Goal: Task Accomplishment & Management: Manage account settings

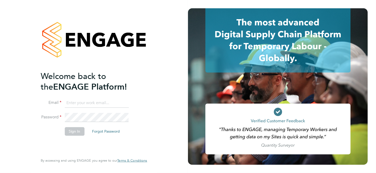
click at [86, 103] on input at bounding box center [97, 103] width 64 height 9
type input "Katie.macpherson@hays.com"
click at [74, 132] on button "Sign In" at bounding box center [75, 131] width 20 height 8
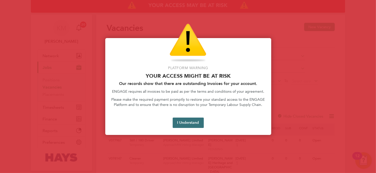
click at [186, 123] on button "I Understand" at bounding box center [188, 123] width 31 height 10
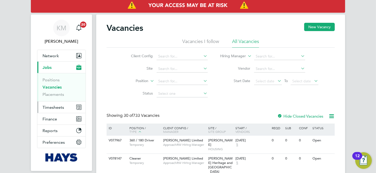
click at [55, 105] on span "Timesheets" at bounding box center [54, 107] width 22 height 5
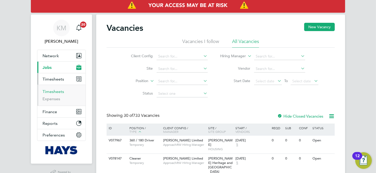
click at [55, 92] on link "Timesheets" at bounding box center [54, 91] width 22 height 5
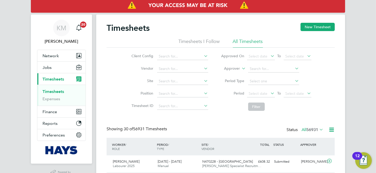
click at [203, 80] on icon at bounding box center [203, 80] width 0 height 7
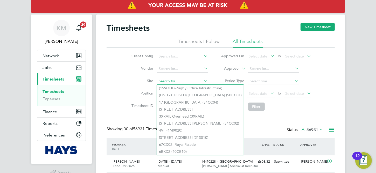
click at [187, 80] on input at bounding box center [182, 81] width 51 height 7
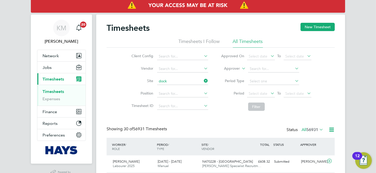
click at [189, 119] on li "Dock 9 (67CB01)" at bounding box center [192, 122] width 70 height 7
type input "Dock 9 (67CB01)"
click at [270, 94] on icon at bounding box center [270, 93] width 0 height 7
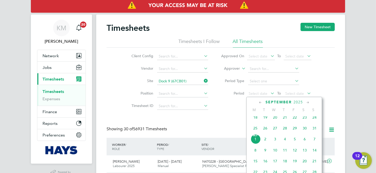
click at [255, 120] on span "18" at bounding box center [256, 118] width 10 height 10
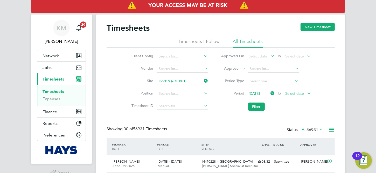
click at [298, 94] on span "Select date" at bounding box center [295, 93] width 19 height 5
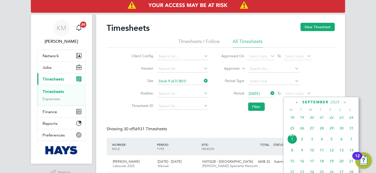
click at [332, 131] on span "29" at bounding box center [332, 128] width 10 height 10
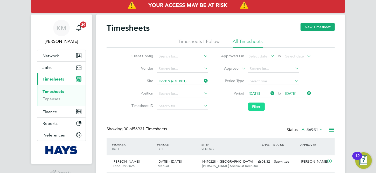
click at [252, 106] on button "Filter" at bounding box center [256, 107] width 17 height 8
click at [270, 93] on icon at bounding box center [270, 93] width 0 height 7
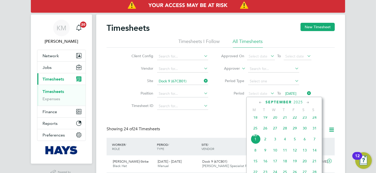
click at [265, 131] on span "26" at bounding box center [265, 128] width 10 height 10
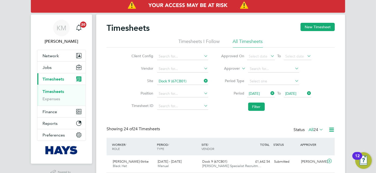
click at [270, 92] on icon at bounding box center [270, 93] width 0 height 7
click at [270, 93] on icon at bounding box center [270, 93] width 0 height 7
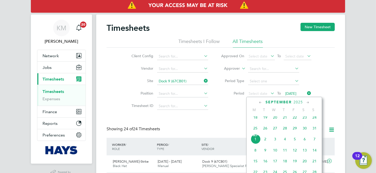
click at [256, 131] on span "25" at bounding box center [256, 128] width 10 height 10
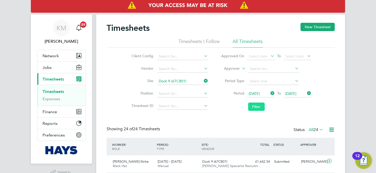
click at [258, 107] on button "Filter" at bounding box center [256, 107] width 17 height 8
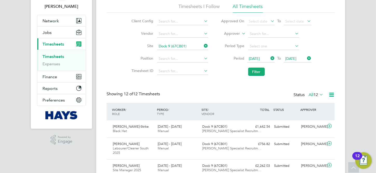
click at [270, 59] on icon at bounding box center [270, 58] width 0 height 7
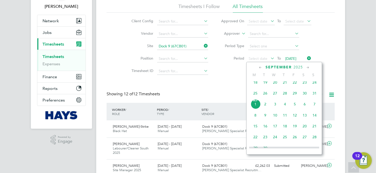
click at [256, 87] on span "18" at bounding box center [256, 83] width 10 height 10
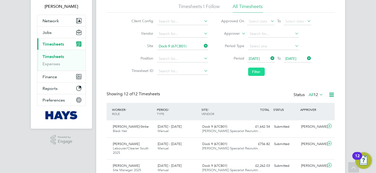
click at [261, 72] on button "Filter" at bounding box center [256, 72] width 17 height 8
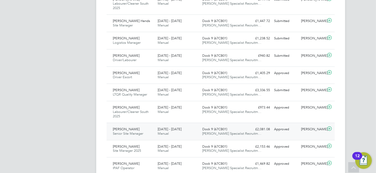
click at [290, 135] on div "[PERSON_NAME] Senior Site Manager [DATE] - [DATE] [DATE] - [DATE] Manual Dock 9…" at bounding box center [221, 131] width 228 height 17
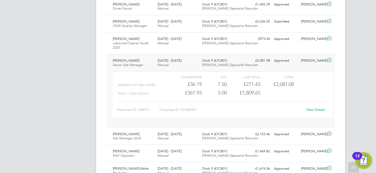
drag, startPoint x: 311, startPoint y: 108, endPoint x: 305, endPoint y: 108, distance: 5.5
click at [305, 108] on div "View Details" at bounding box center [315, 110] width 25 height 8
click at [312, 108] on link "View Details" at bounding box center [316, 110] width 19 height 4
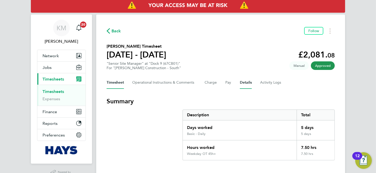
click at [246, 84] on button "Details" at bounding box center [246, 83] width 12 height 12
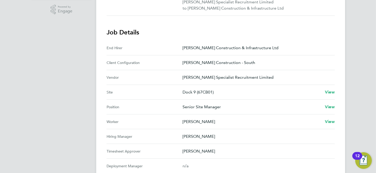
scroll to position [164, 0]
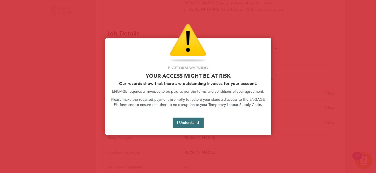
click at [190, 125] on button "I Understand" at bounding box center [188, 123] width 31 height 10
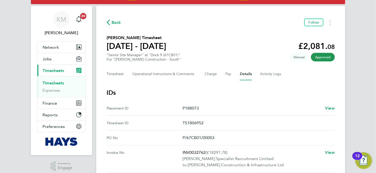
scroll to position [0, 0]
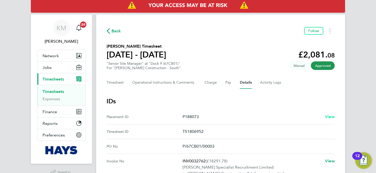
click at [328, 118] on span "View" at bounding box center [330, 116] width 10 height 5
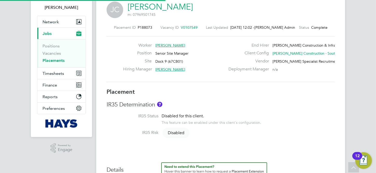
scroll to position [35, 0]
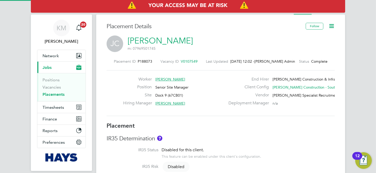
click at [331, 27] on icon at bounding box center [331, 26] width 6 height 6
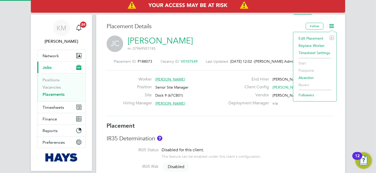
click at [311, 38] on li "Edit Placement e" at bounding box center [315, 38] width 38 height 7
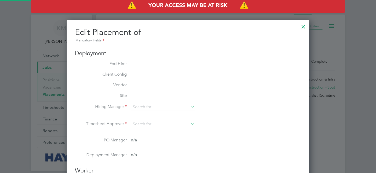
type input "[PERSON_NAME]"
type input "18 Oct 2023"
type input "[DATE]"
type input "08:00"
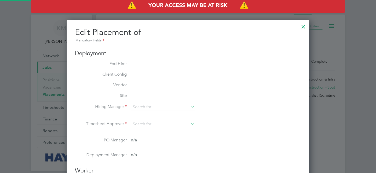
type input "17:00"
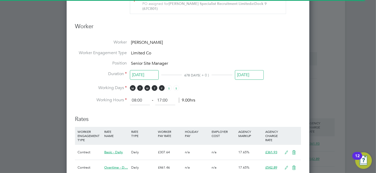
click at [250, 70] on input "[DATE]" at bounding box center [249, 75] width 29 height 10
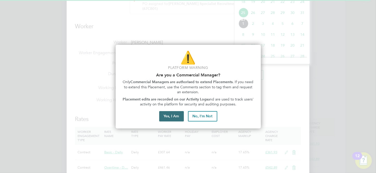
click at [176, 115] on button "Yes, I Am" at bounding box center [171, 116] width 25 height 10
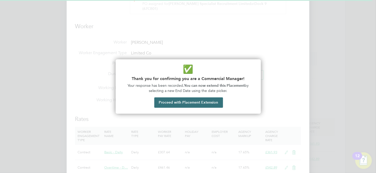
click at [196, 104] on button "Proceed with Placement Extension" at bounding box center [188, 103] width 69 height 10
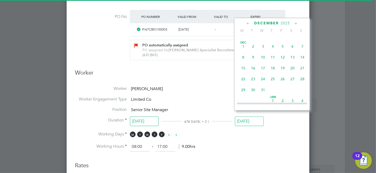
click at [283, 84] on span "26" at bounding box center [283, 79] width 10 height 10
type input "26 Dec 2025"
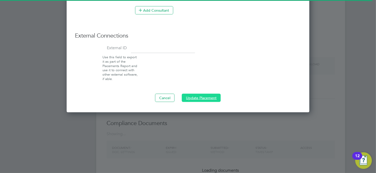
click at [203, 94] on button "Update Placement" at bounding box center [201, 98] width 39 height 8
